Goal: Navigation & Orientation: Find specific page/section

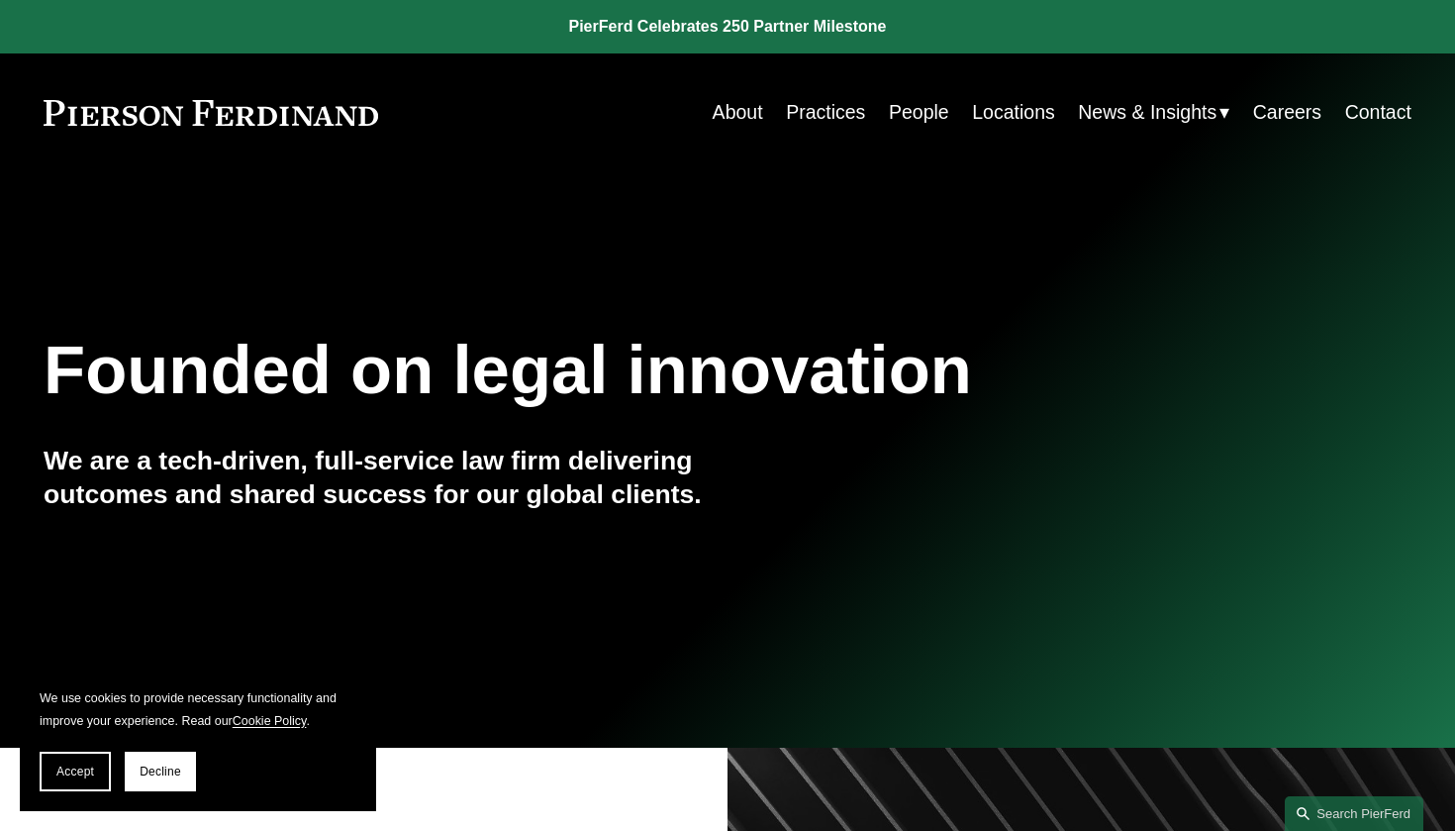
click at [1284, 113] on link "Careers" at bounding box center [1287, 112] width 68 height 39
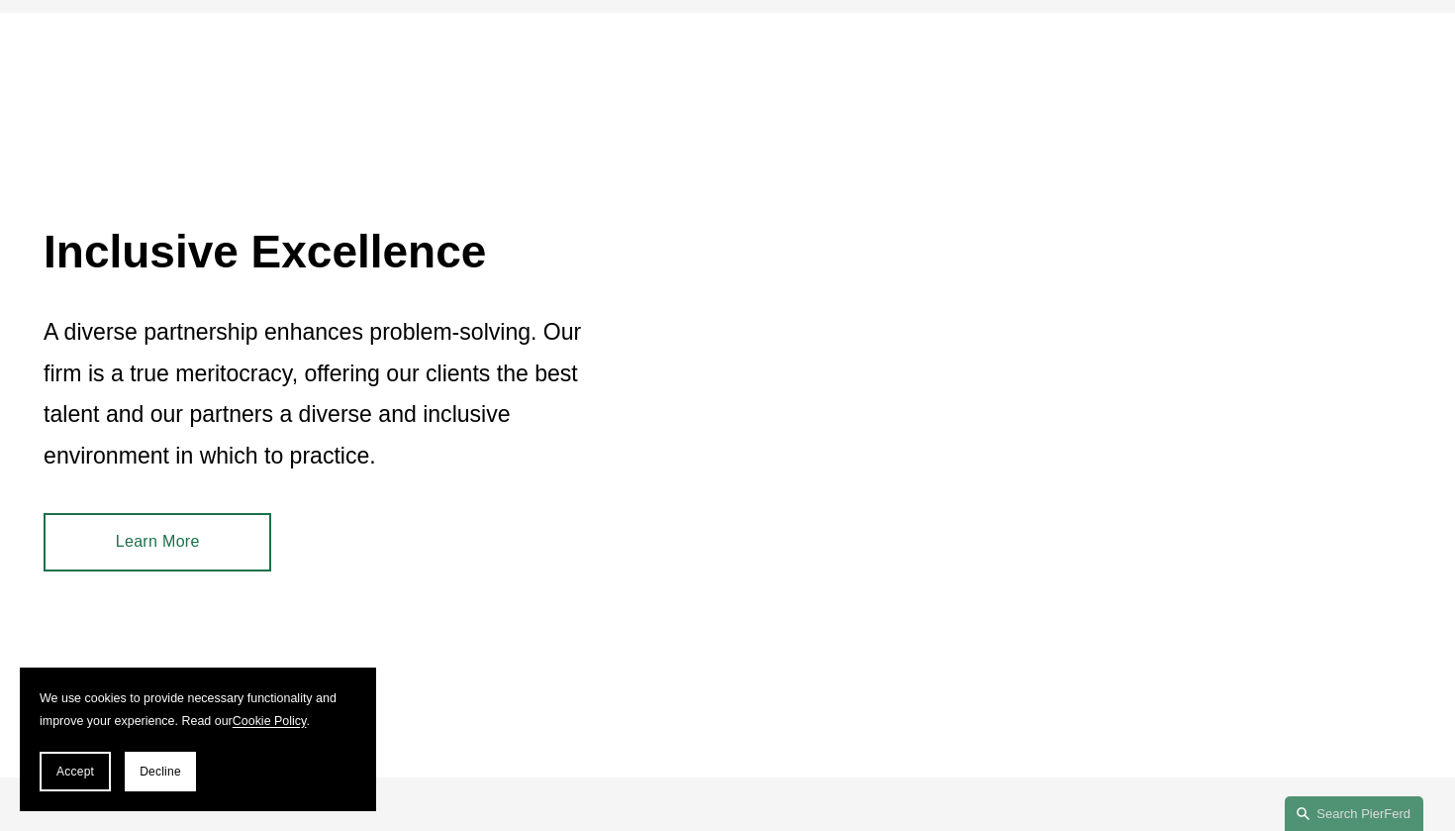
scroll to position [1545, 0]
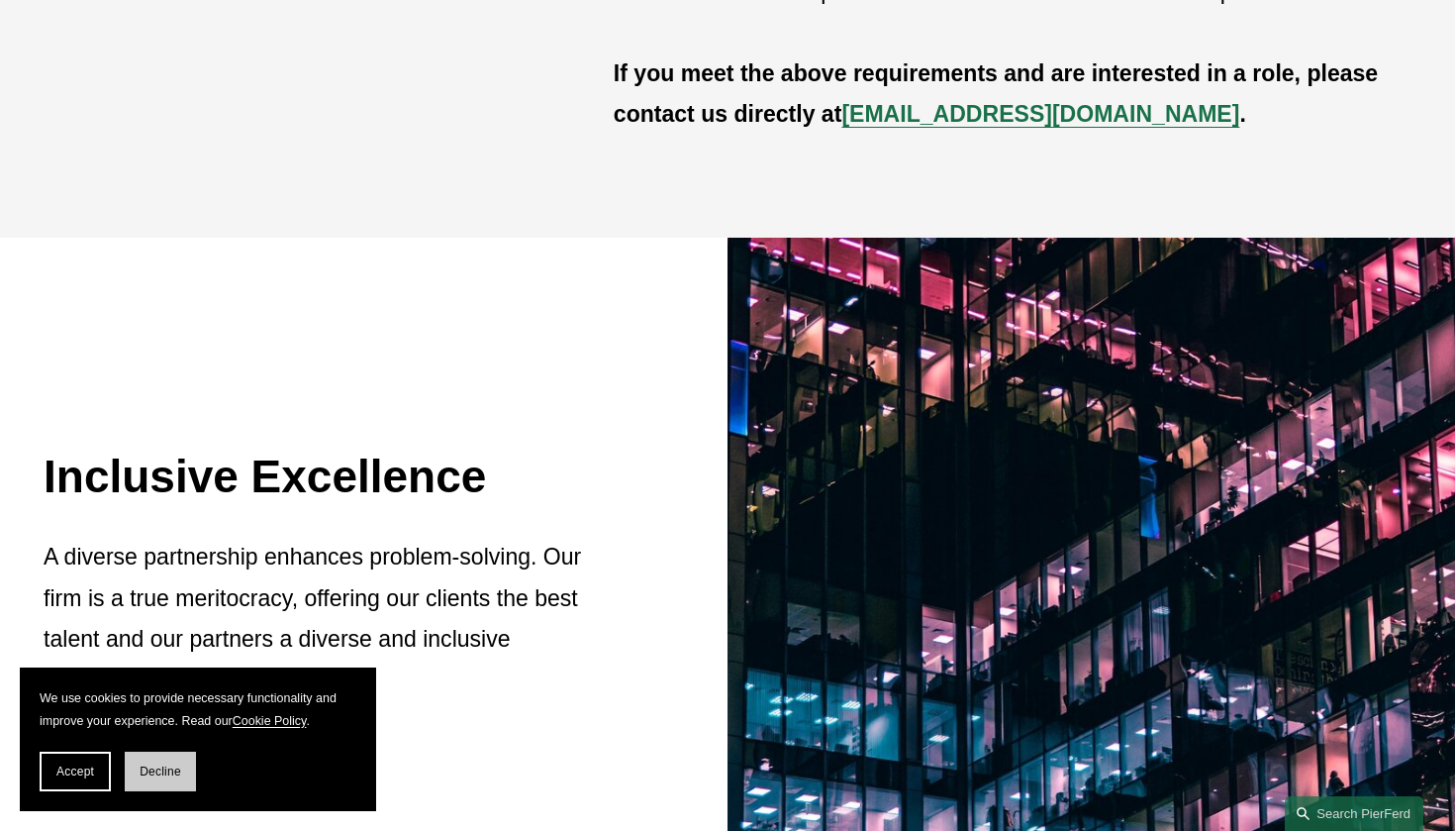
click at [158, 772] on span "Decline" at bounding box center [161, 771] width 42 height 14
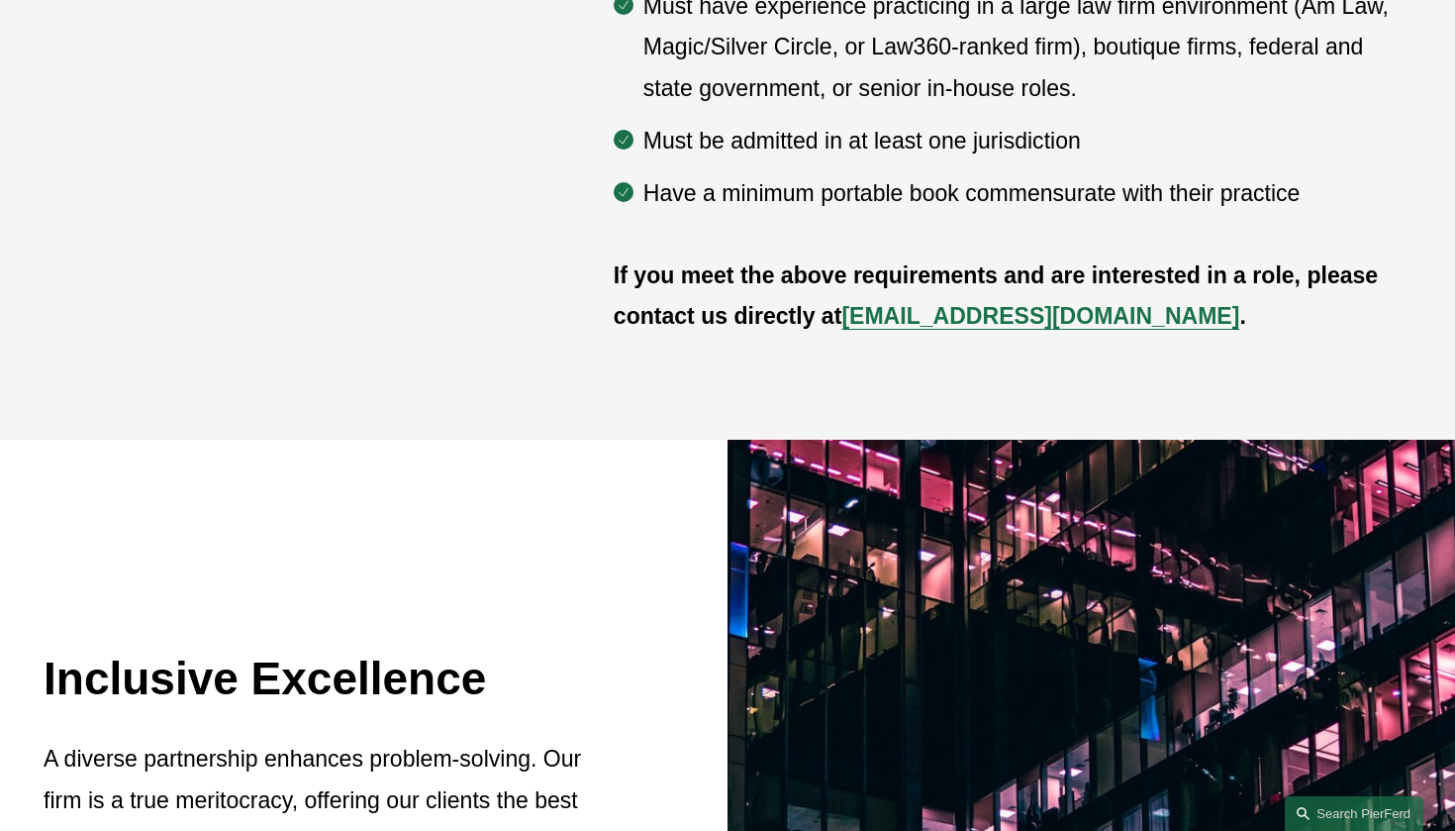
scroll to position [1000, 0]
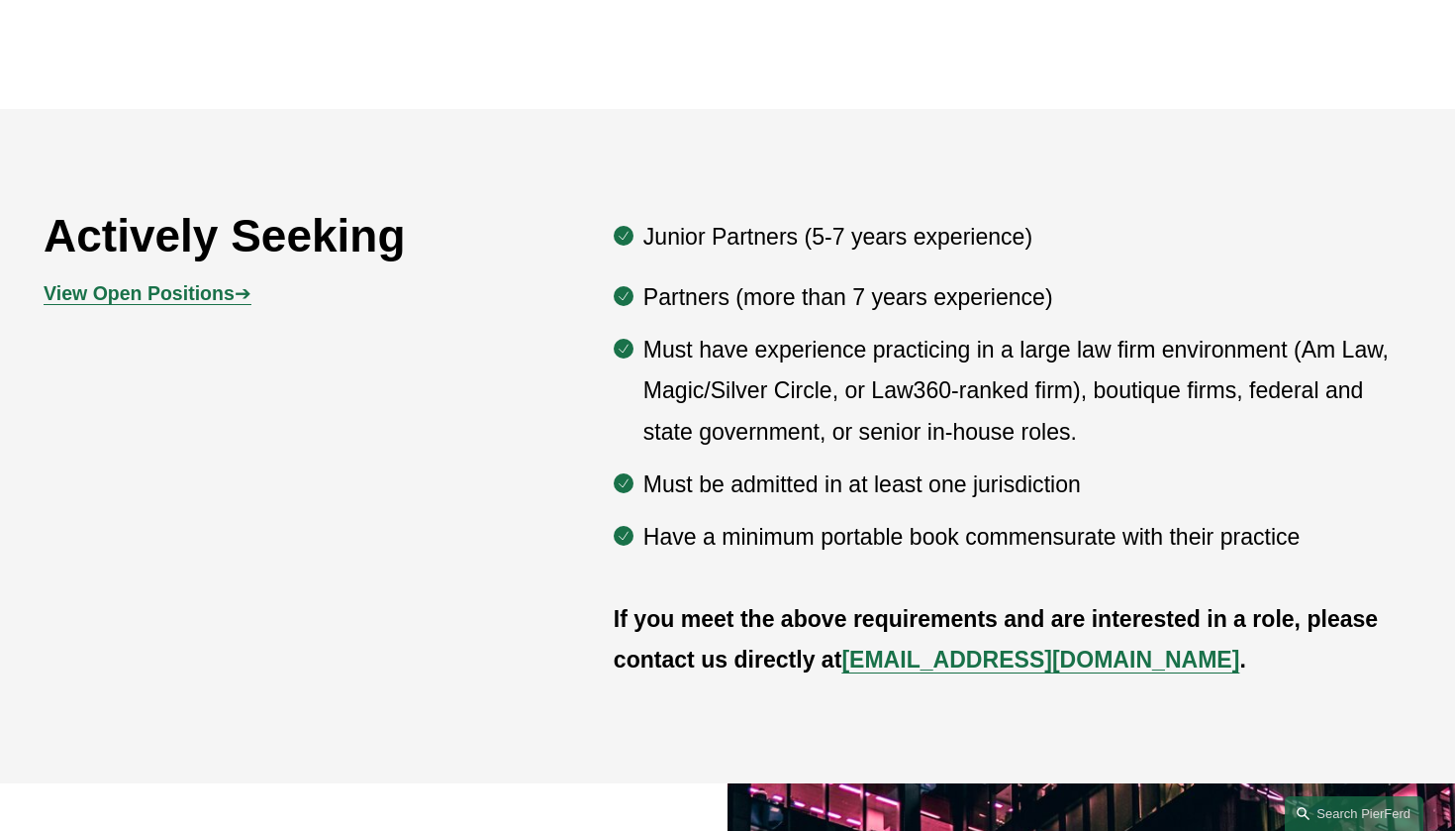
click at [187, 305] on p "View Open Positions ➔" at bounding box center [215, 293] width 342 height 35
click at [186, 293] on strong "View Open Positions" at bounding box center [139, 293] width 191 height 22
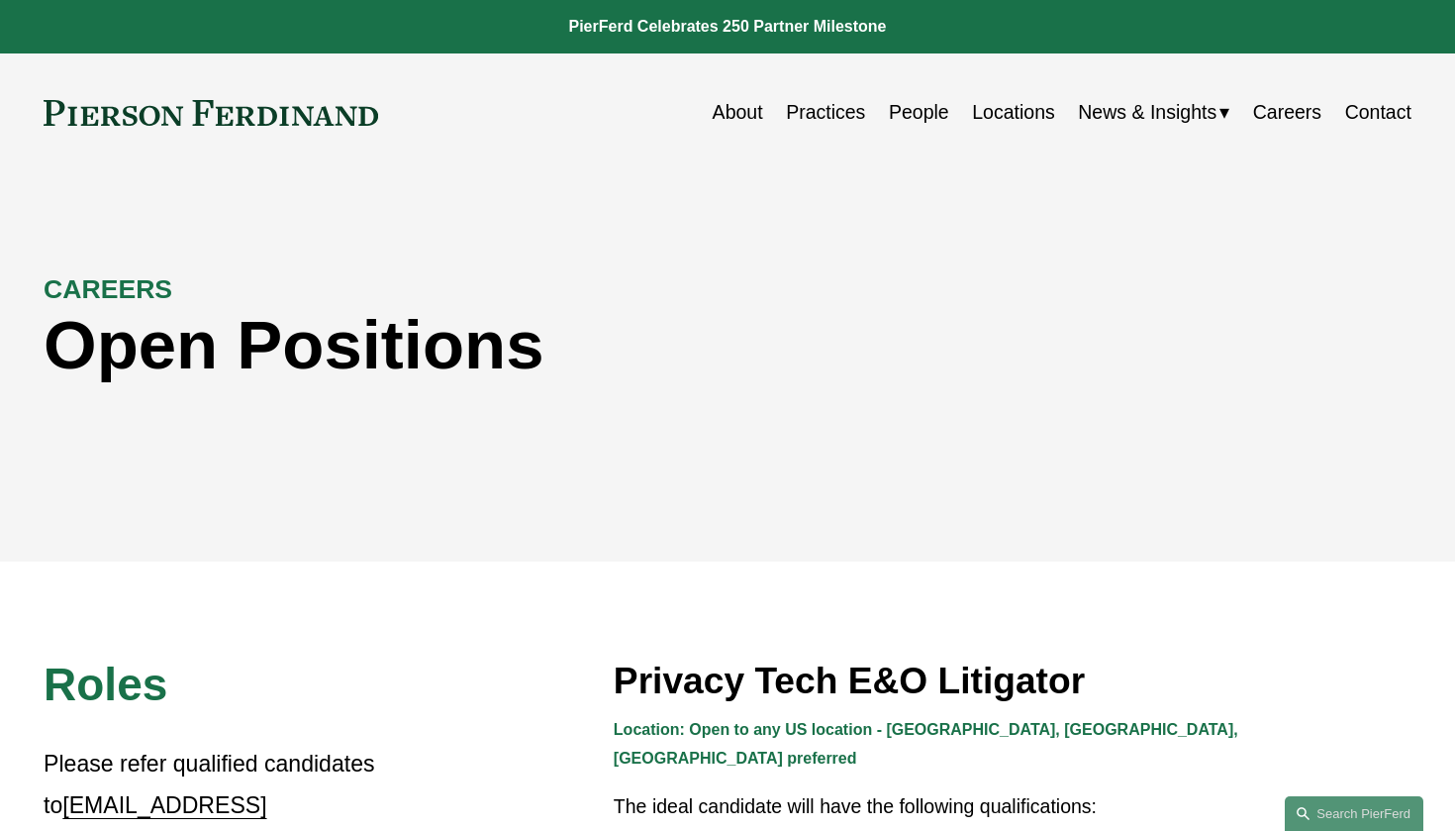
click at [1299, 115] on link "Careers" at bounding box center [1287, 112] width 68 height 39
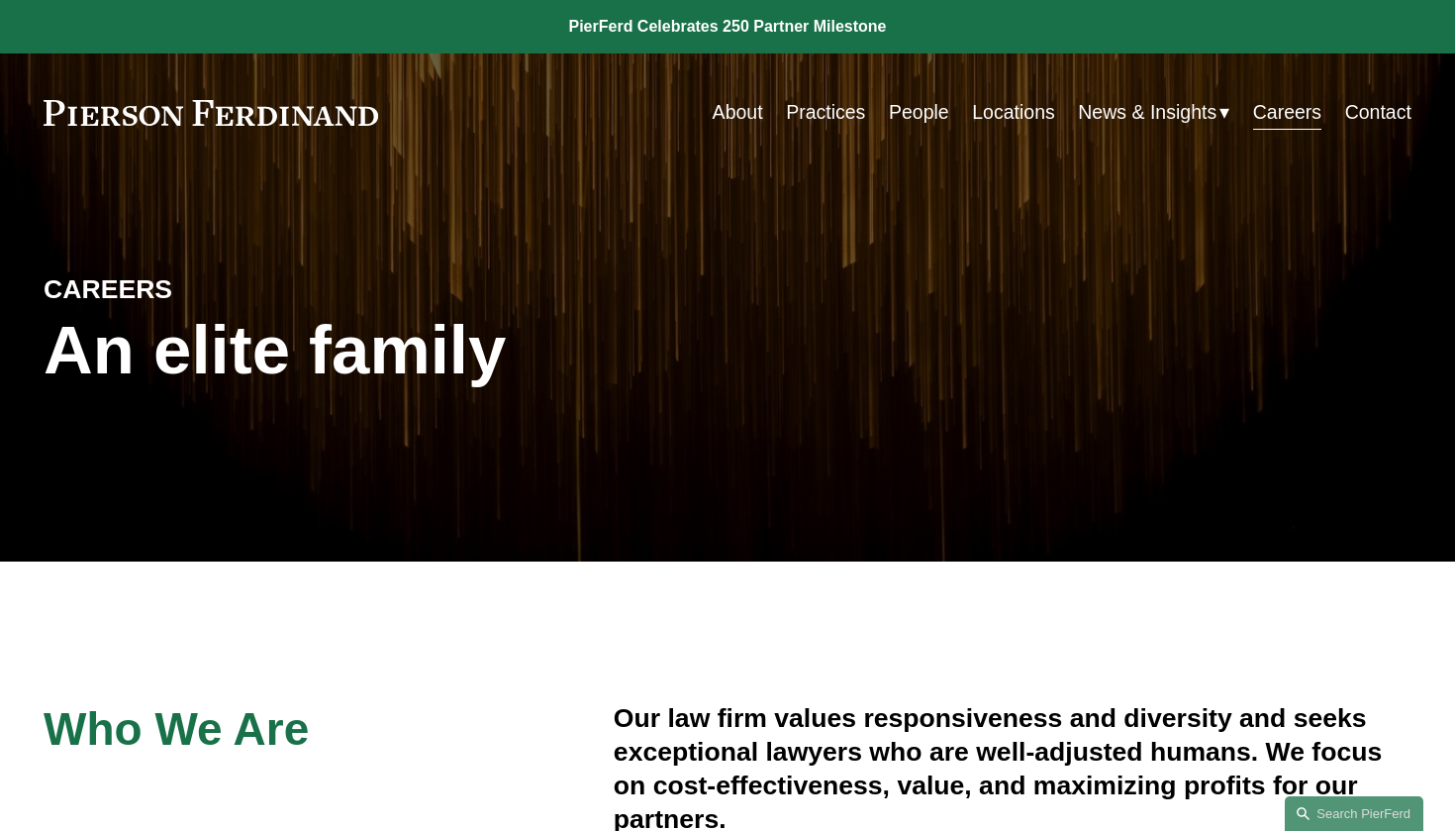
click at [901, 123] on link "People" at bounding box center [919, 112] width 60 height 39
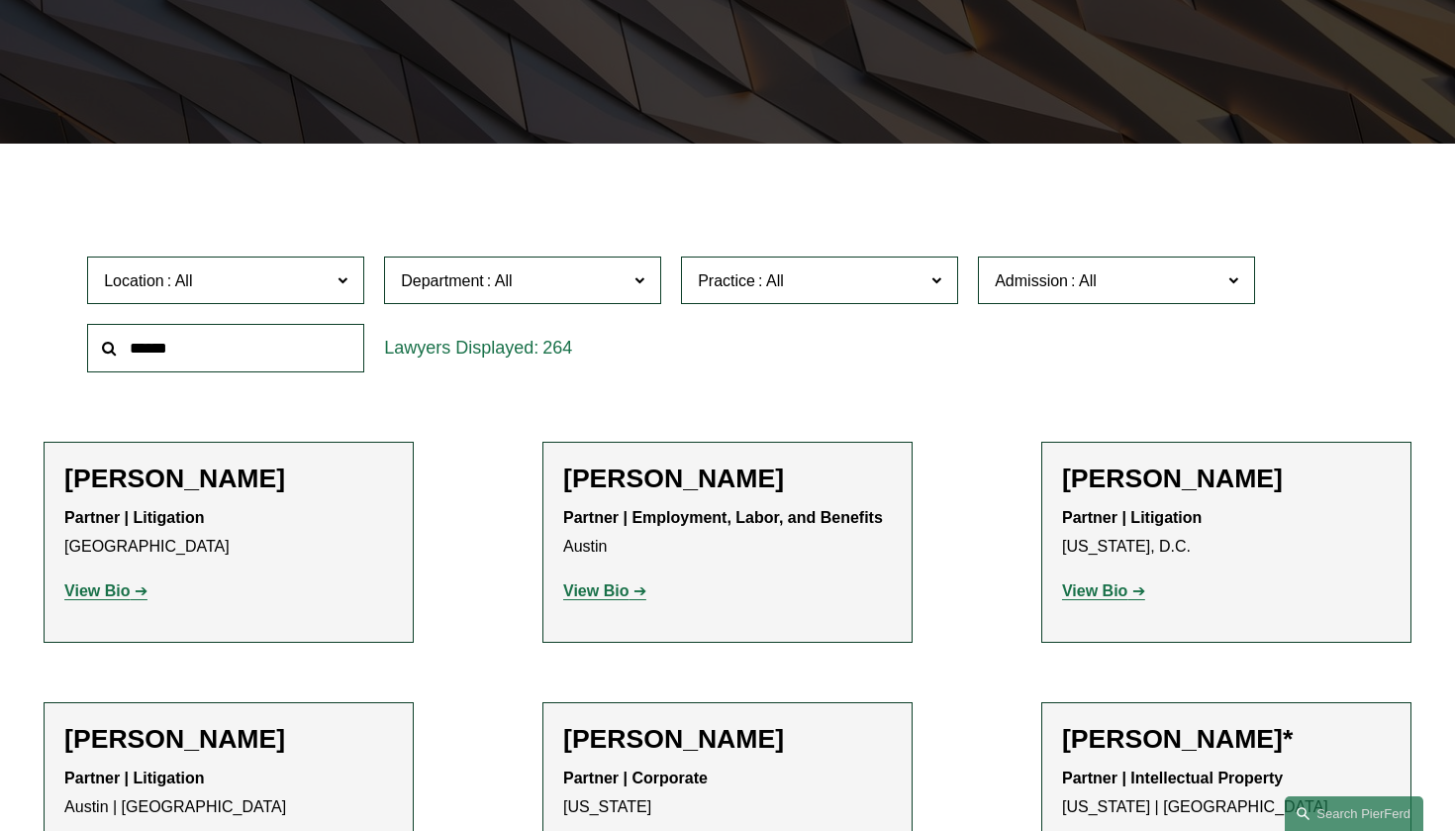
scroll to position [562, 0]
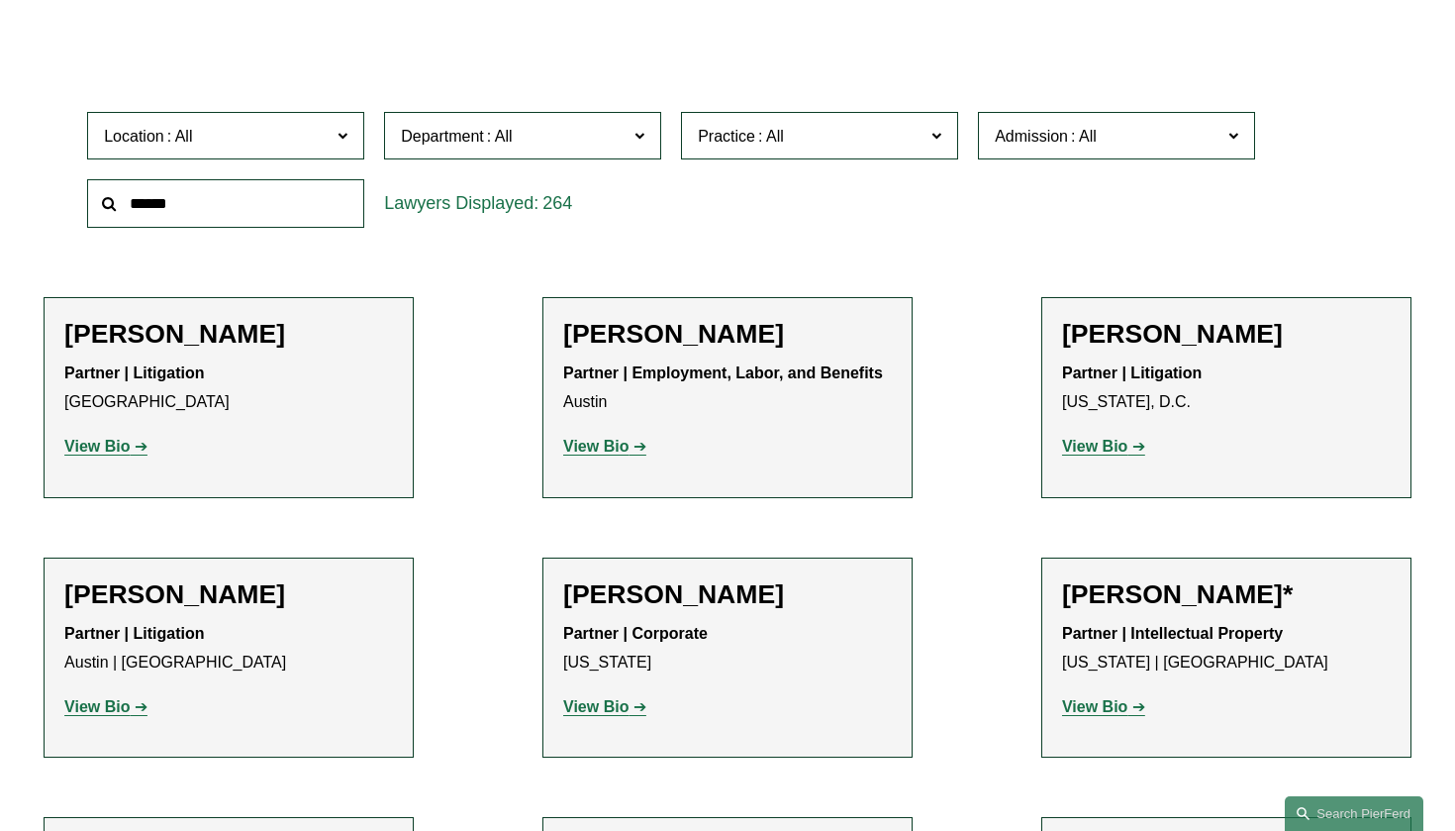
click at [296, 146] on span "Location" at bounding box center [217, 136] width 227 height 27
click at [0, 0] on link "Columbus" at bounding box center [0, 0] width 0 height 0
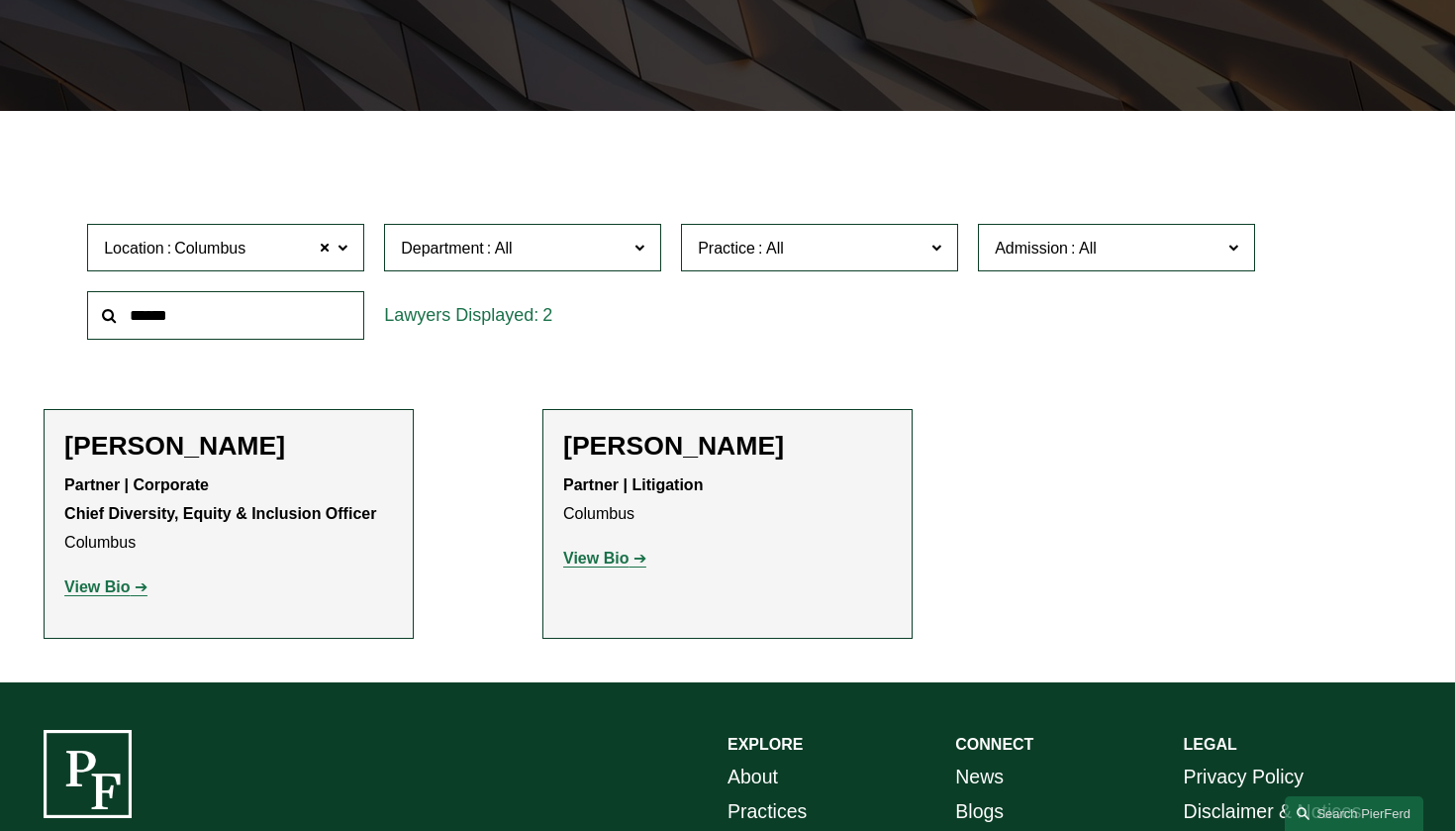
scroll to position [454, 0]
